Goal: Transaction & Acquisition: Purchase product/service

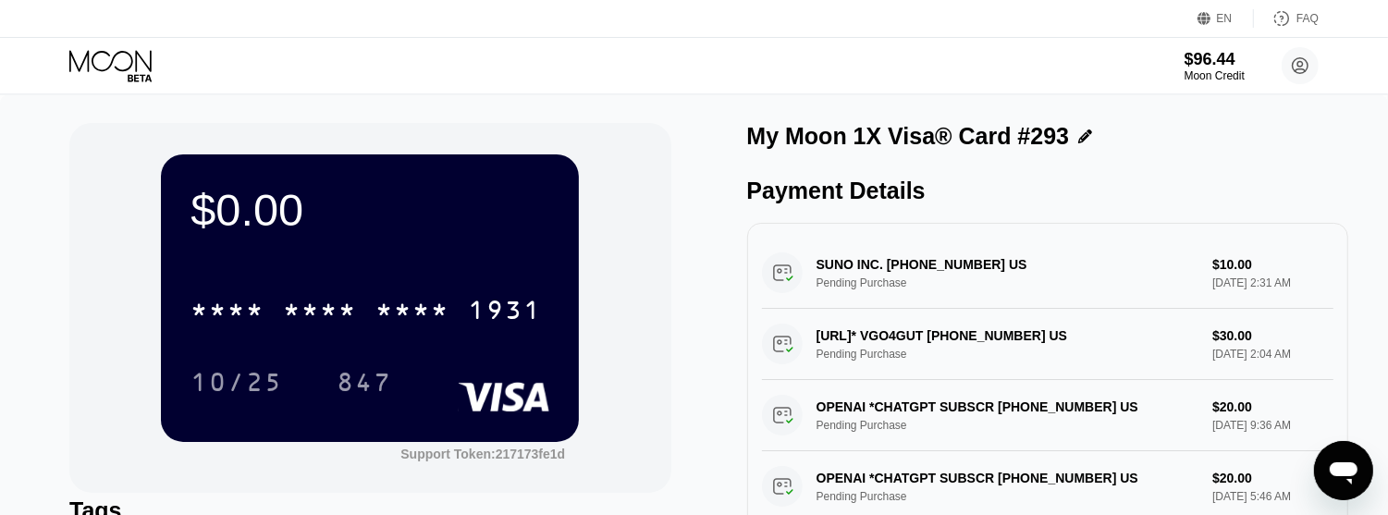
click at [114, 54] on icon at bounding box center [112, 66] width 86 height 32
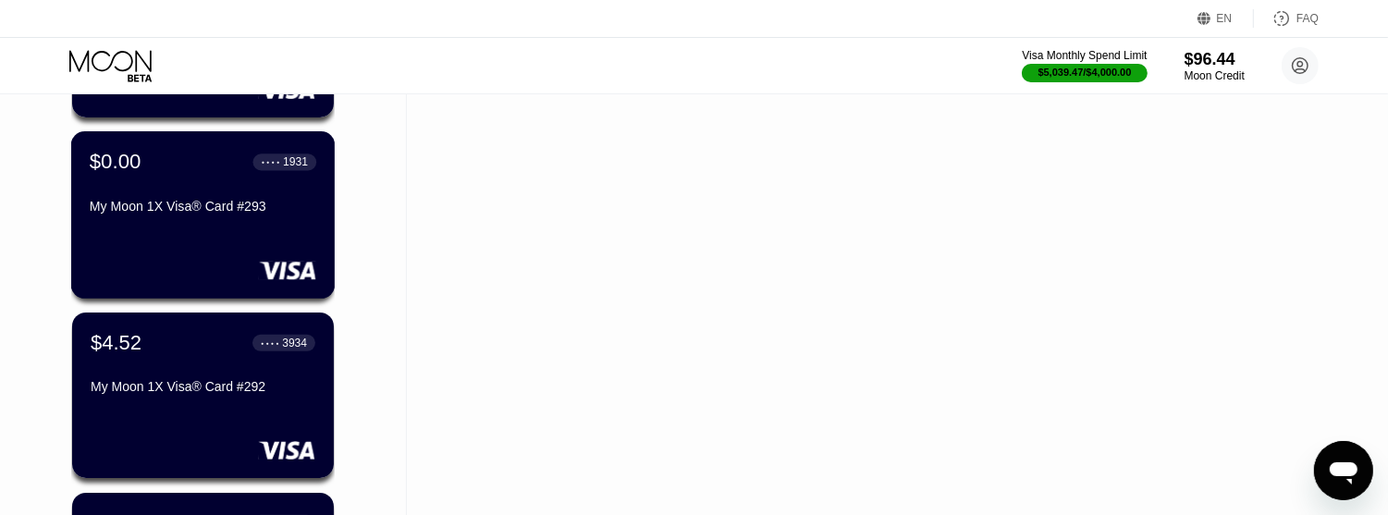
scroll to position [231, 0]
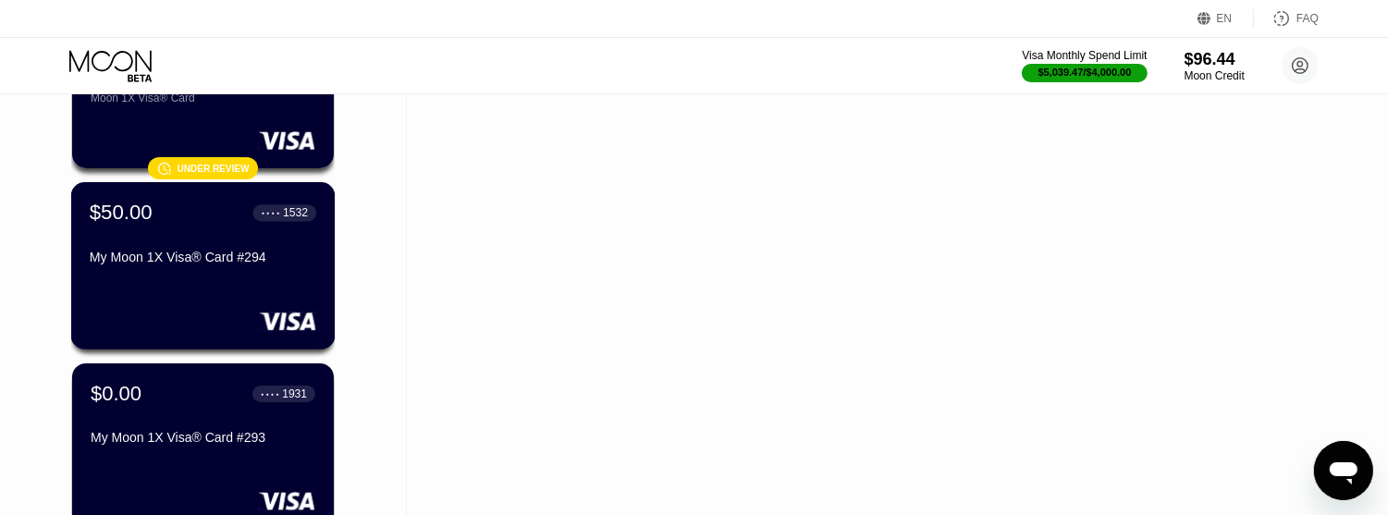
click at [197, 285] on div "$50.00 ● ● ● ● 1532 My Moon 1X Visa® Card #294" at bounding box center [203, 265] width 264 height 167
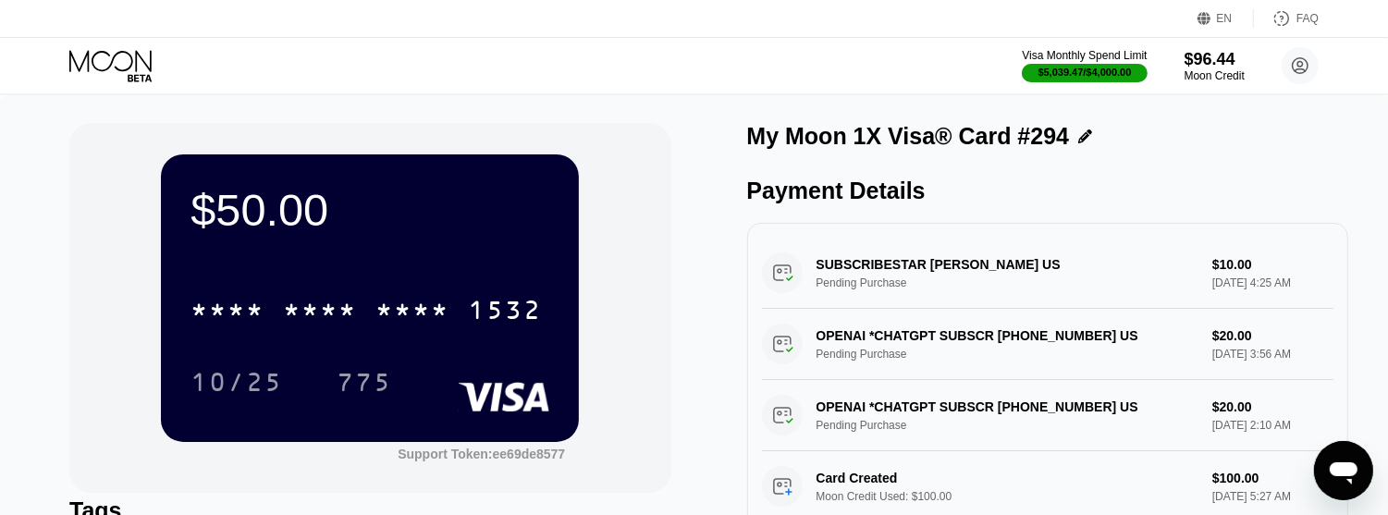
click at [1350, 141] on div "$50.00 * * * * * * * * * * * * 1532 10/25 775 Support Token: ee69de8577 Tags Ad…" at bounding box center [694, 383] width 1388 height 576
click at [140, 54] on icon at bounding box center [112, 66] width 86 height 32
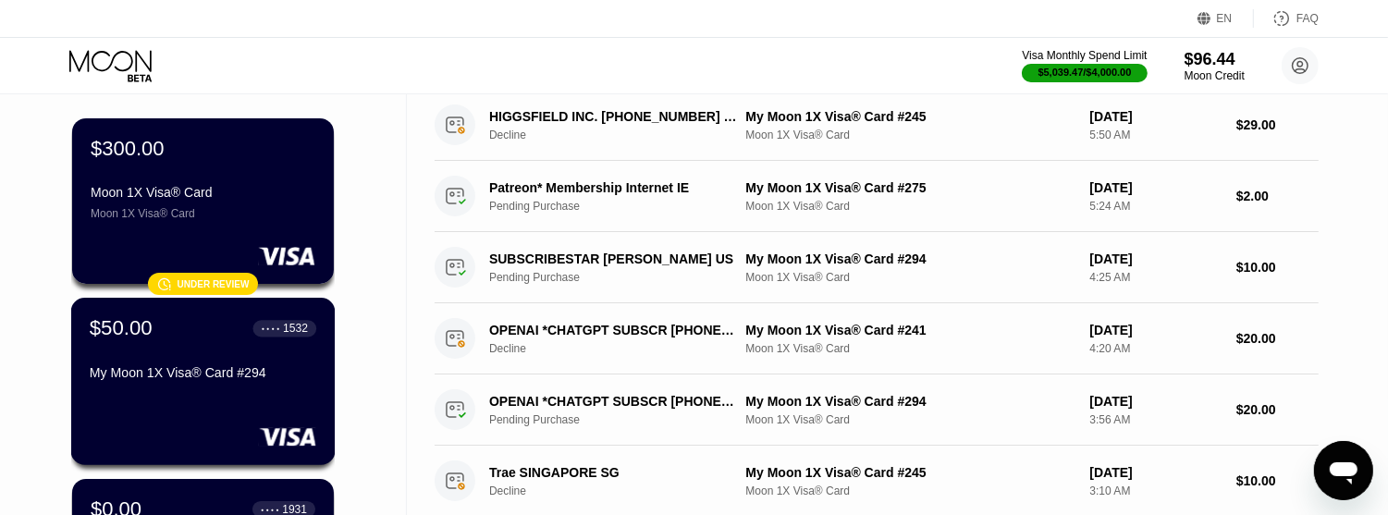
scroll to position [347, 0]
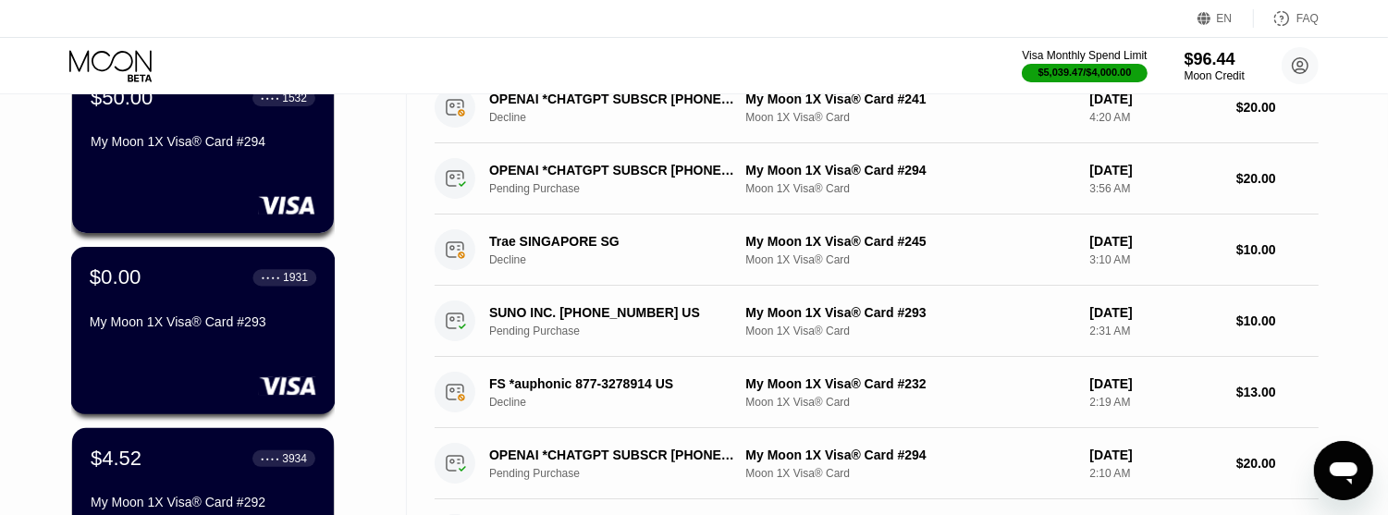
click at [363, 349] on div "Cards New Card Active Inactive $300.00 Moon 1X Visa® Card Moon 1X Visa® Card 󰗎 …" at bounding box center [203, 401] width 407 height 1305
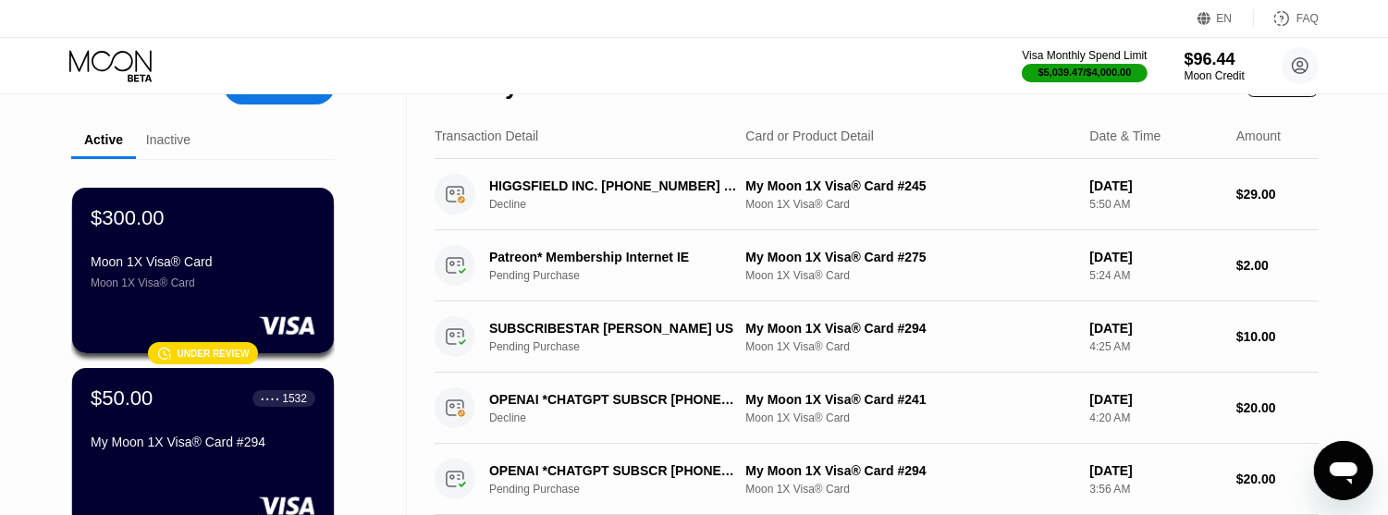
scroll to position [0, 0]
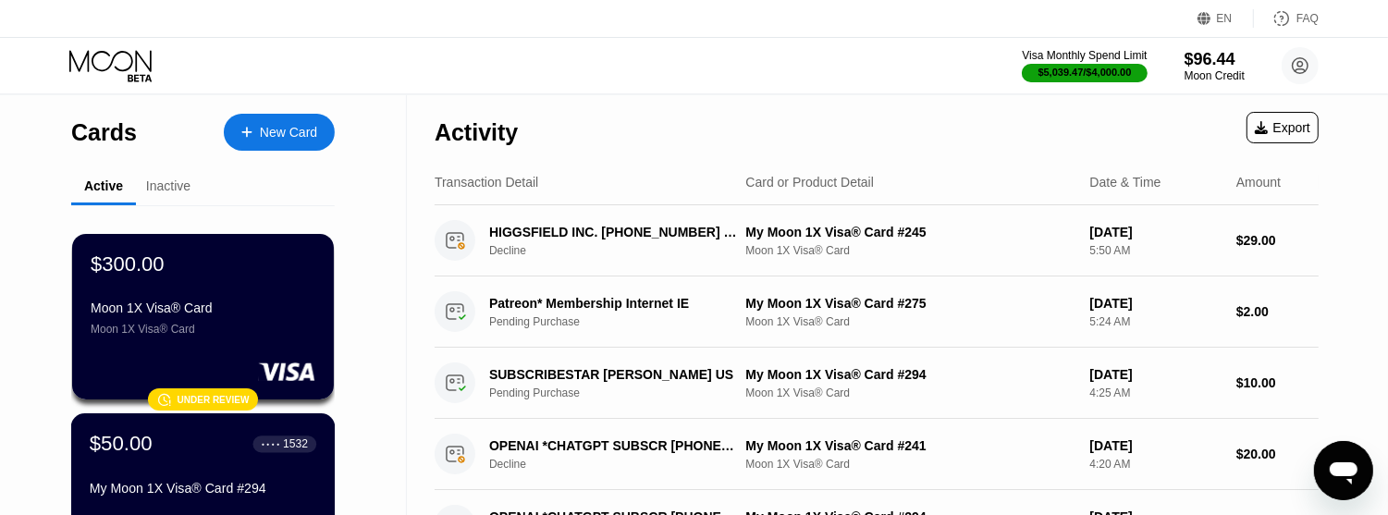
click at [137, 495] on div "My Moon 1X Visa® Card #294" at bounding box center [203, 488] width 227 height 15
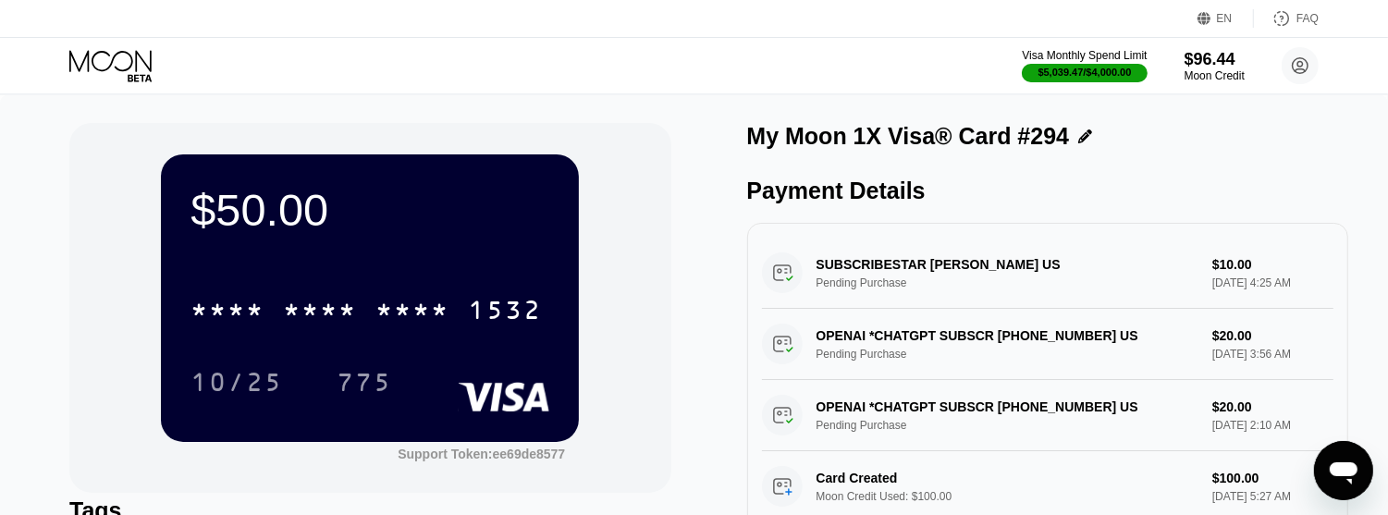
click at [136, 63] on icon at bounding box center [110, 60] width 82 height 21
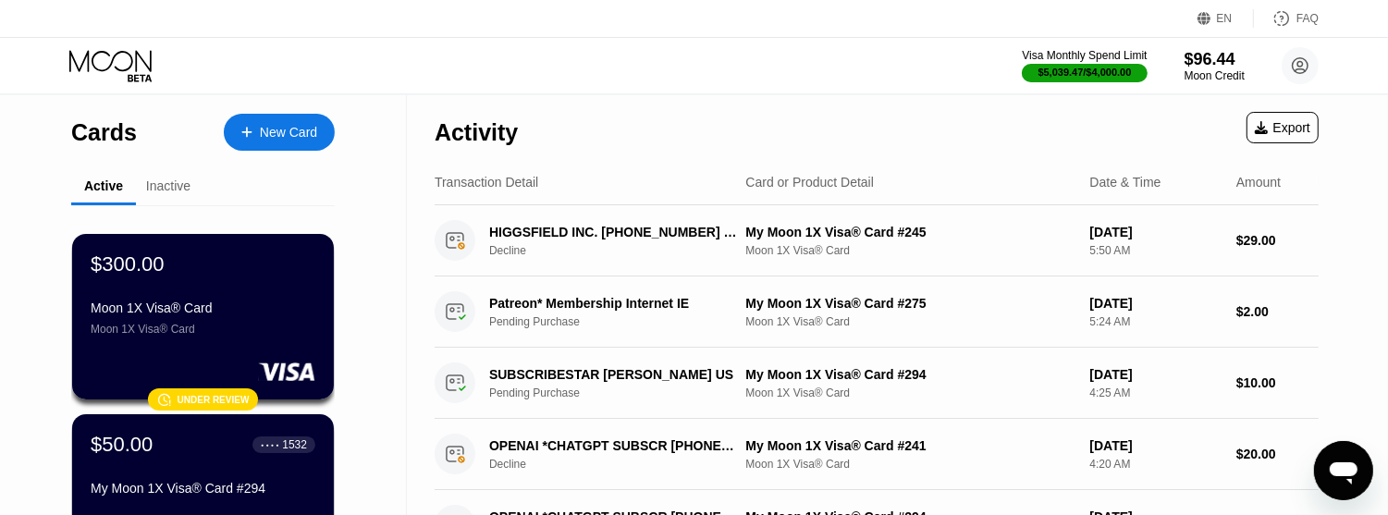
click at [252, 134] on div at bounding box center [255, 133] width 7 height 16
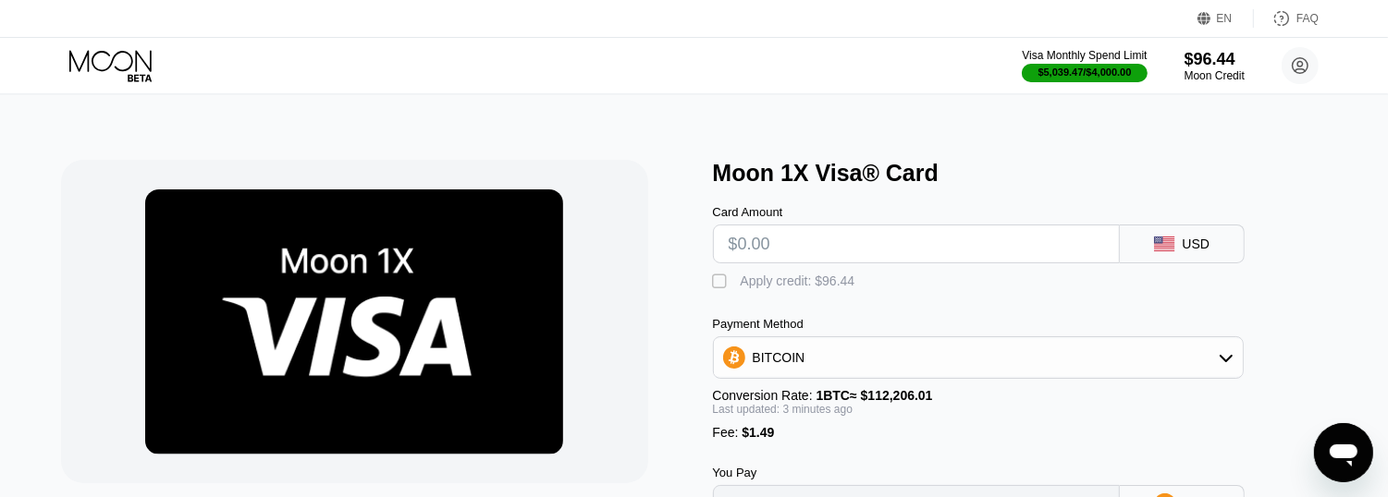
click at [754, 259] on input "text" at bounding box center [916, 244] width 375 height 37
type input "$90"
type input "0.00081538"
type input "$90"
click at [721, 287] on div "" at bounding box center [722, 282] width 18 height 18
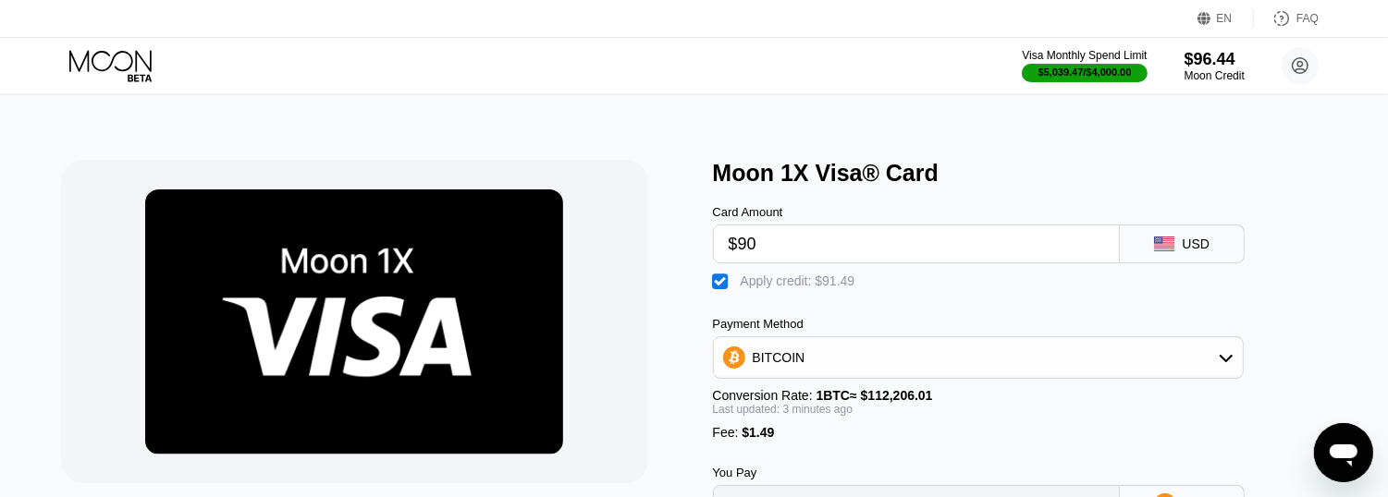
type input "0"
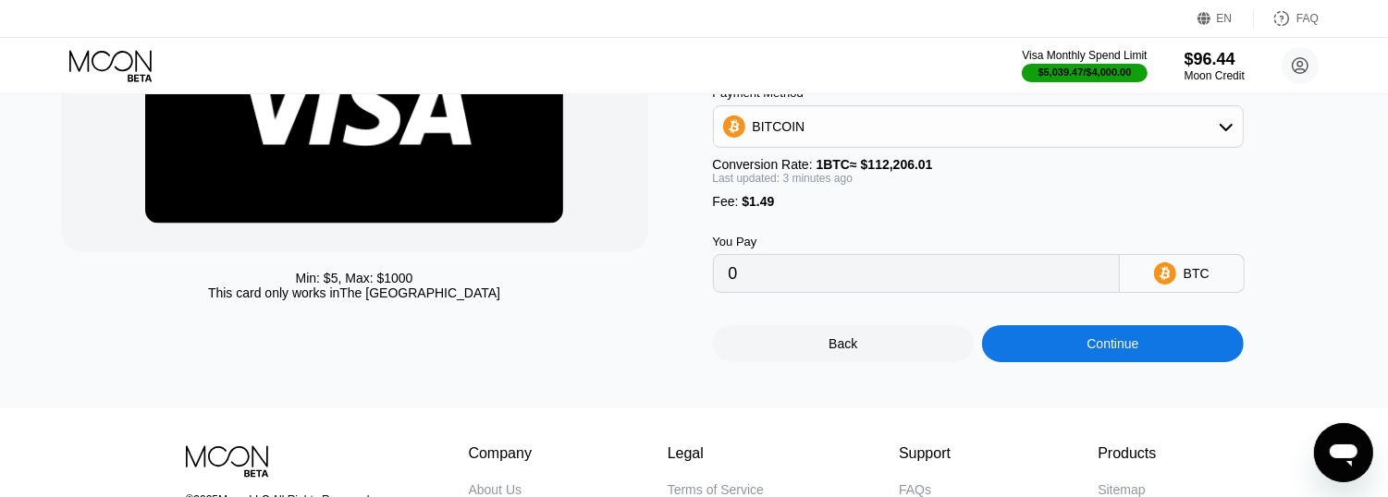
click at [1045, 362] on div "Continue" at bounding box center [1113, 343] width 262 height 37
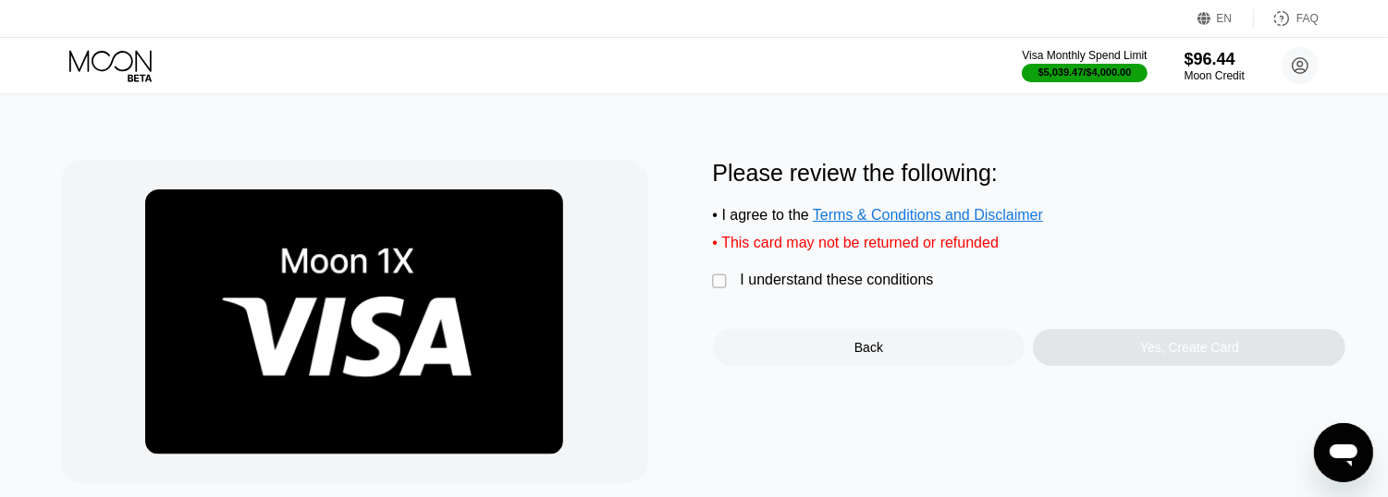
click at [820, 288] on div "I understand these conditions" at bounding box center [837, 280] width 193 height 17
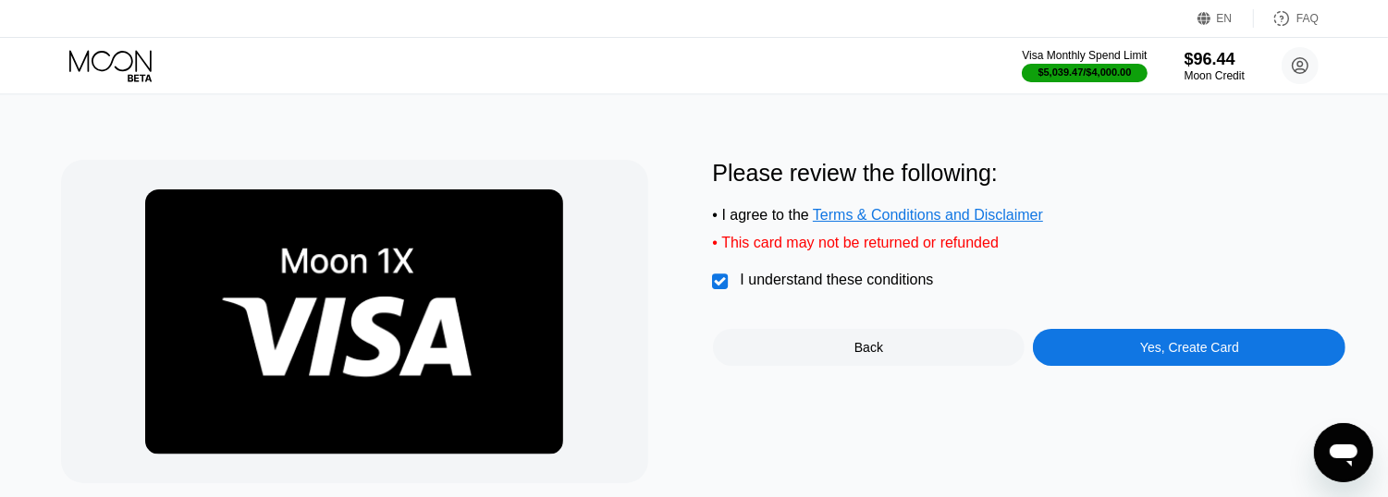
click at [1130, 365] on div "Yes, Create Card" at bounding box center [1189, 347] width 313 height 37
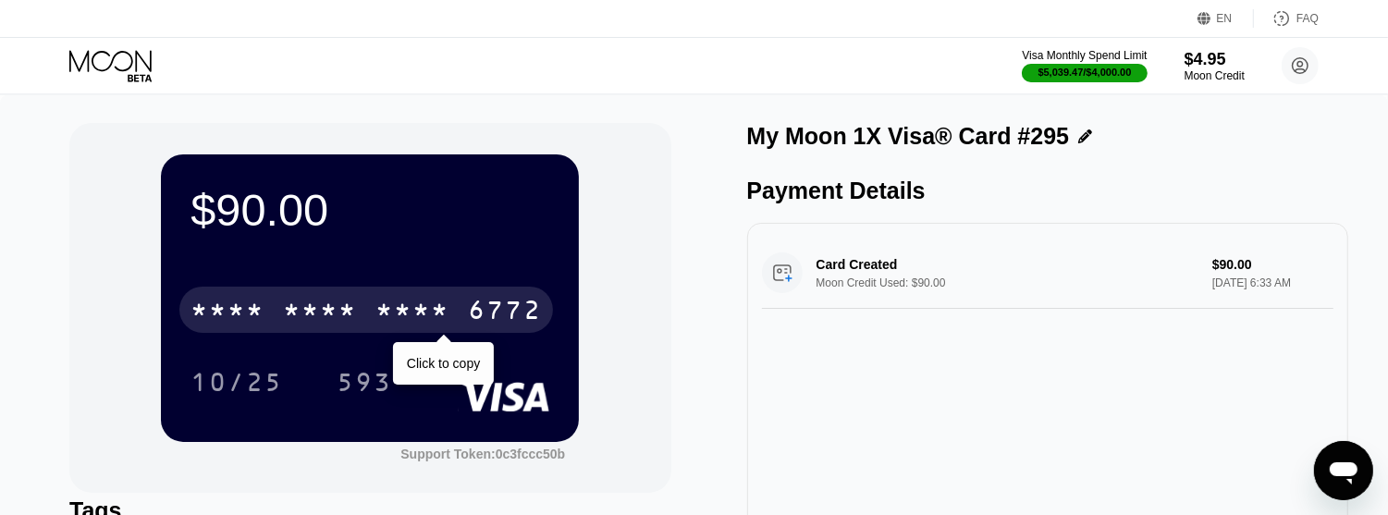
click at [513, 320] on div "6772" at bounding box center [505, 313] width 74 height 30
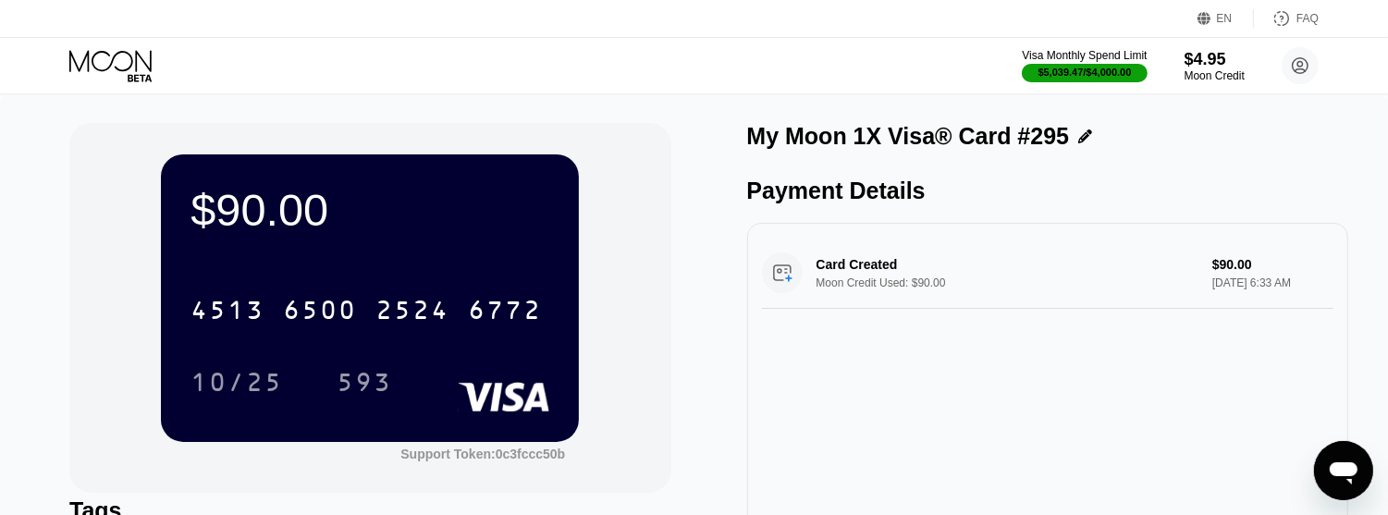
click at [265, 386] on div "10/25" at bounding box center [236, 385] width 92 height 30
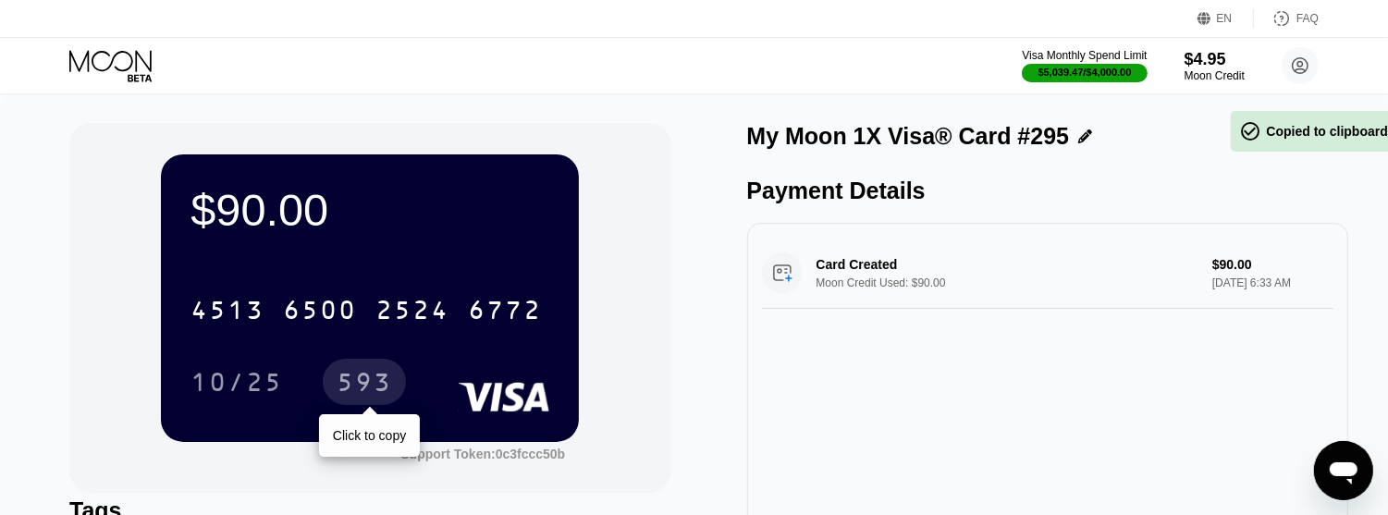
click at [371, 381] on div "593" at bounding box center [364, 385] width 55 height 30
